Goal: Information Seeking & Learning: Learn about a topic

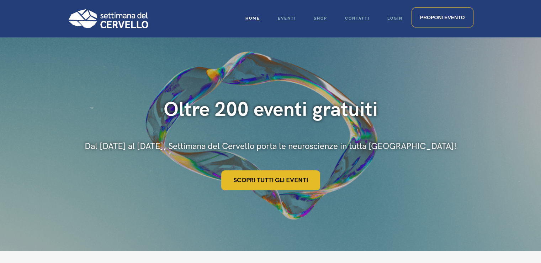
click at [262, 180] on link "Scopri tutti gli eventi" at bounding box center [270, 180] width 99 height 20
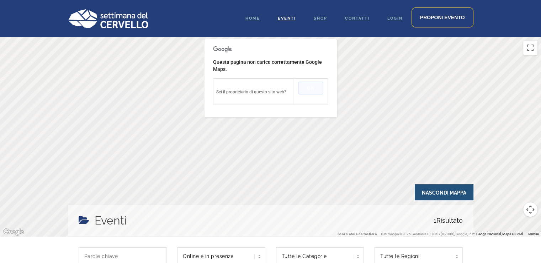
click at [307, 89] on button "OK" at bounding box center [310, 87] width 25 height 13
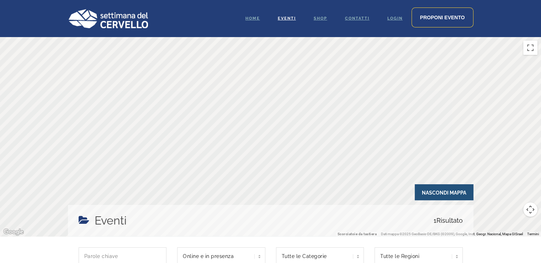
click at [247, 61] on div at bounding box center [270, 136] width 541 height 199
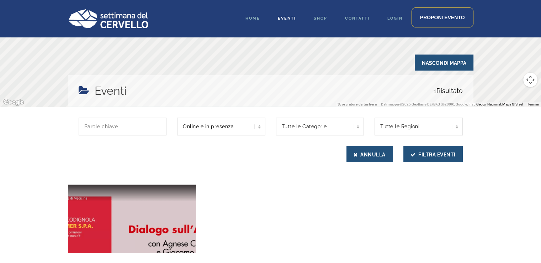
scroll to position [87, 0]
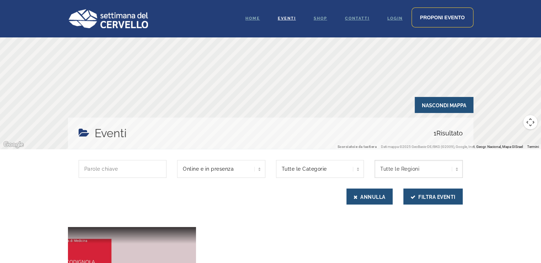
click at [456, 168] on select "Tutte le Regioni [GEOGRAPHIC_DATA]" at bounding box center [419, 169] width 88 height 18
click at [375, 160] on select "Tutte le Regioni [GEOGRAPHIC_DATA]" at bounding box center [419, 169] width 88 height 18
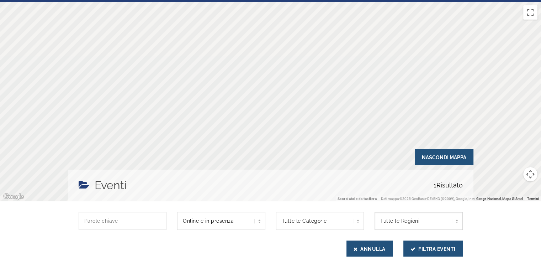
scroll to position [0, 0]
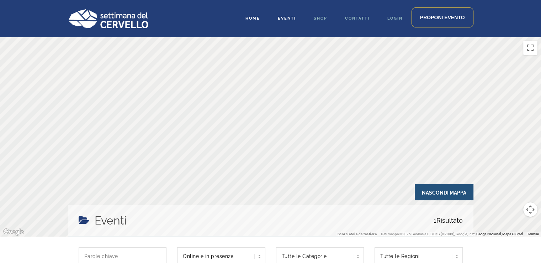
click at [251, 19] on span "Home" at bounding box center [252, 18] width 15 height 5
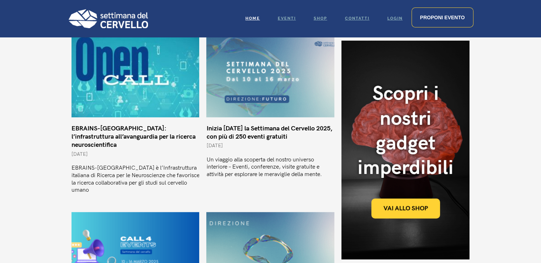
scroll to position [249, 0]
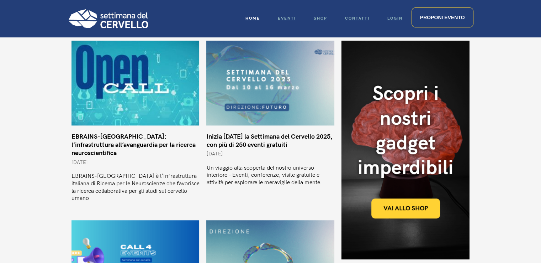
click at [100, 149] on link "EBRAINS-Italy: l’infrastruttura all’avanguardia per la ricerca neuroscientifica" at bounding box center [134, 145] width 124 height 24
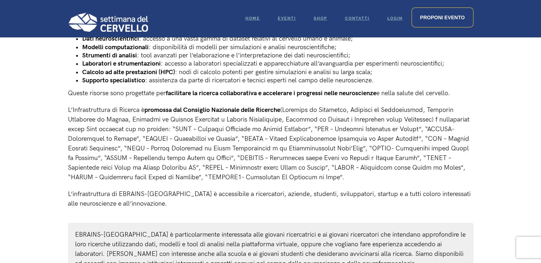
scroll to position [462, 0]
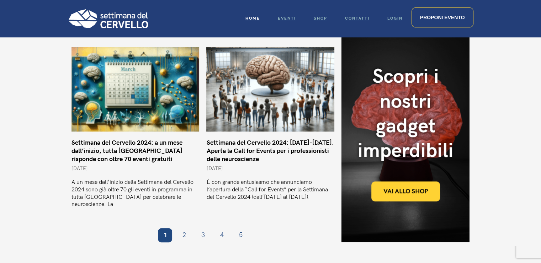
scroll to position [594, 0]
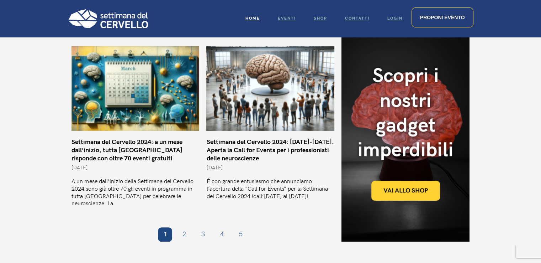
click at [159, 138] on link "Settimana del Cervello 2024: a un mese dall’inizio, tutta Italia risponde con o…" at bounding box center [127, 150] width 111 height 24
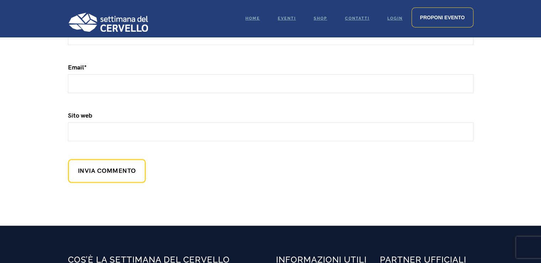
scroll to position [996, 0]
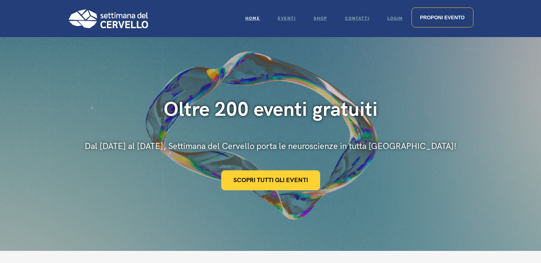
scroll to position [594, 0]
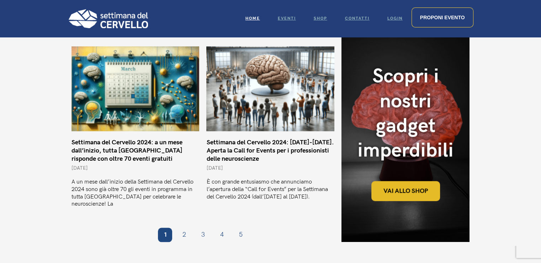
click at [398, 181] on link "Vai allo shop" at bounding box center [405, 191] width 69 height 20
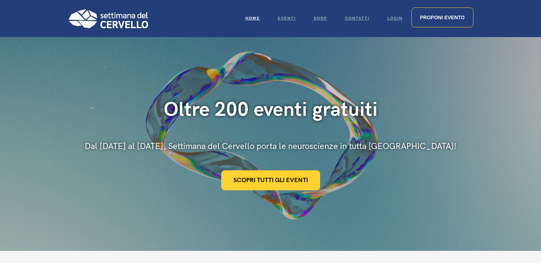
scroll to position [593, 0]
